Goal: Task Accomplishment & Management: Manage account settings

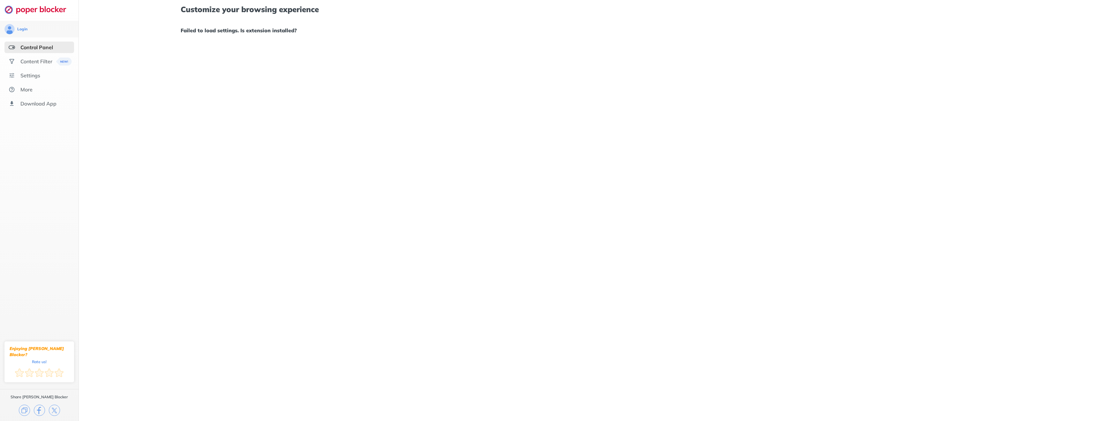
click at [218, 34] on div "Customize your browsing experience Failed to load settings. Is extension instal…" at bounding box center [588, 20] width 815 height 40
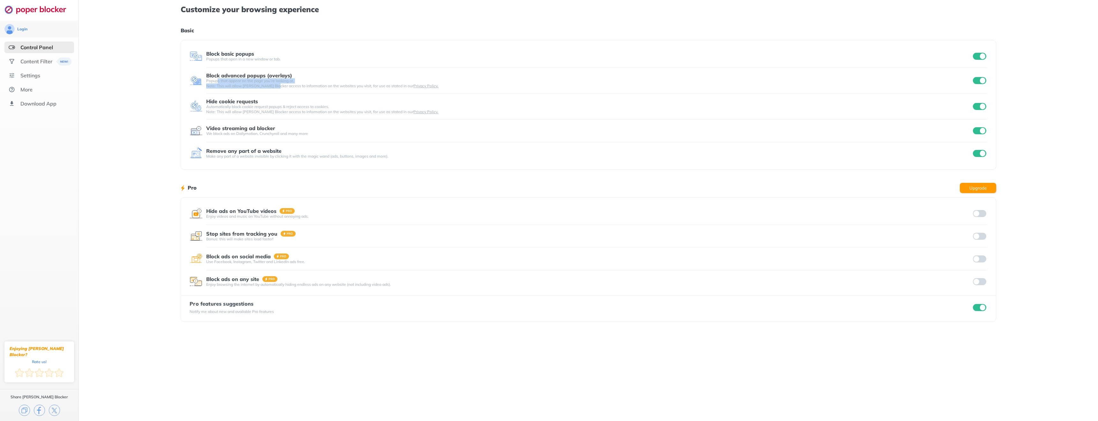
drag, startPoint x: 229, startPoint y: 82, endPoint x: 274, endPoint y: 88, distance: 45.5
click at [274, 88] on div "Popups that appear on the page you’re looking at. Note: This will allow [PERSON…" at bounding box center [589, 83] width 766 height 10
drag, startPoint x: 103, startPoint y: 1, endPoint x: 1055, endPoint y: 160, distance: 964.9
click at [1056, 158] on div "Customize your browsing experience Basic Block basic popups Popups that open in…" at bounding box center [589, 210] width 1020 height 421
